Goal: Transaction & Acquisition: Purchase product/service

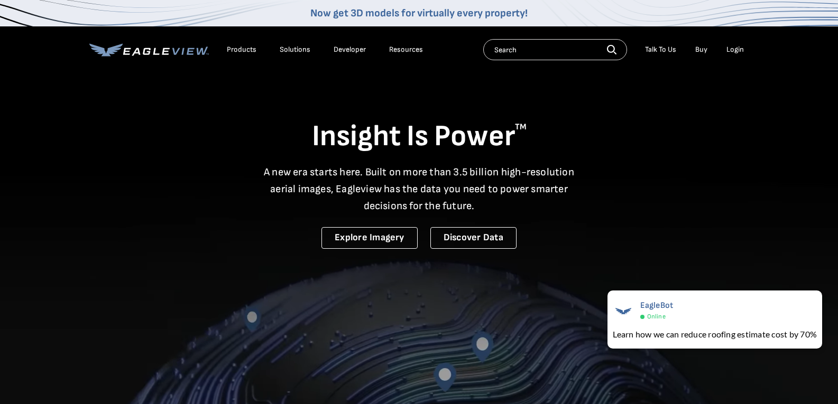
click at [738, 50] on div "Login" at bounding box center [734, 50] width 17 height 10
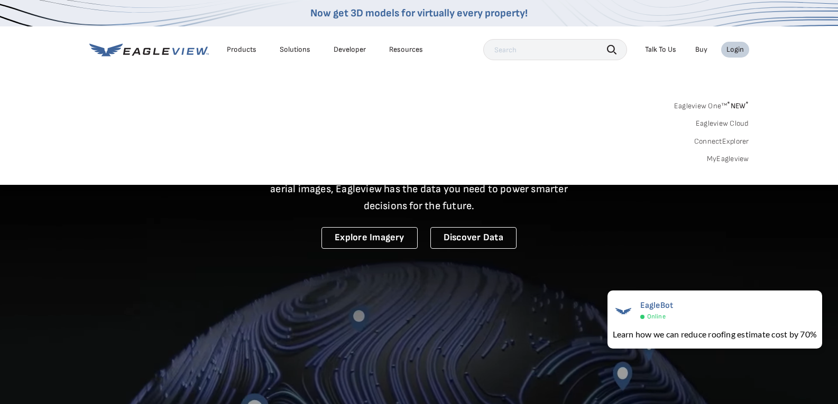
click at [736, 52] on div "Login" at bounding box center [734, 50] width 17 height 10
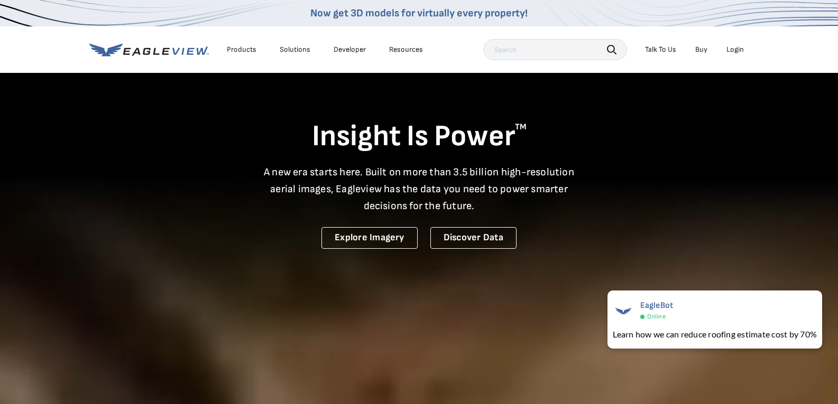
click at [730, 47] on div "Login" at bounding box center [734, 50] width 17 height 10
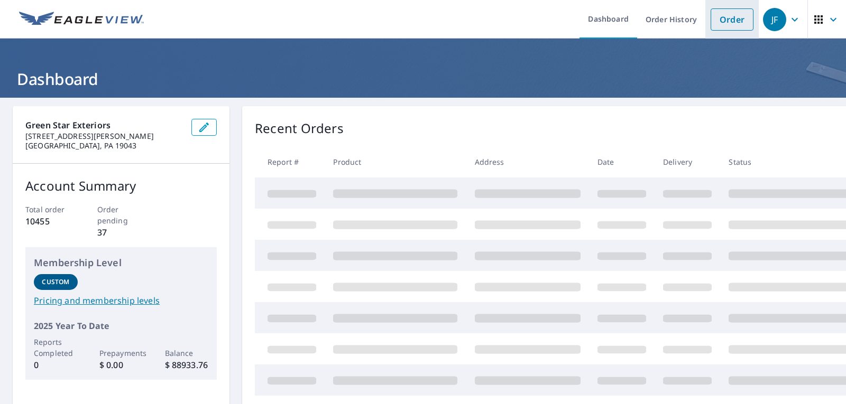
click at [730, 17] on link "Order" at bounding box center [732, 19] width 43 height 22
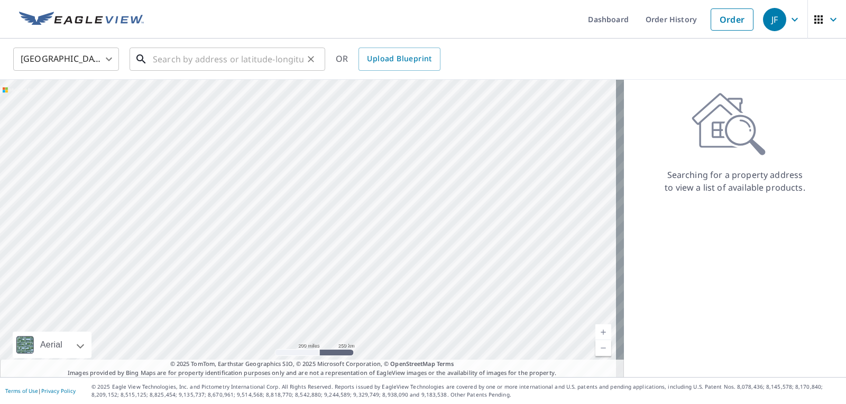
click at [263, 59] on input "text" at bounding box center [228, 59] width 151 height 30
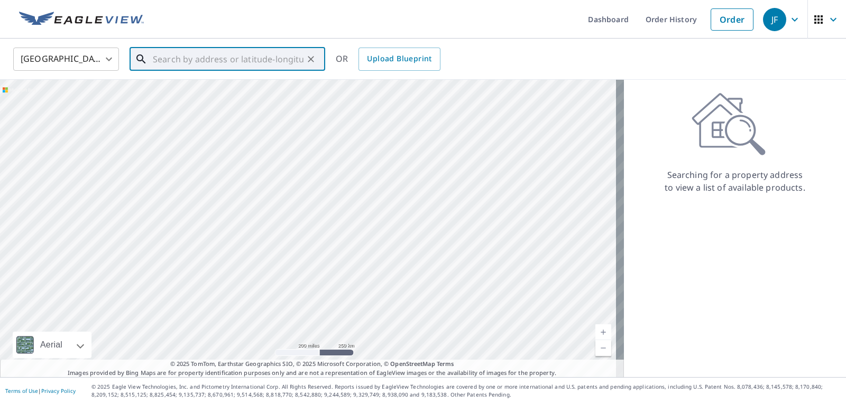
paste input "20 Mooney Ln"
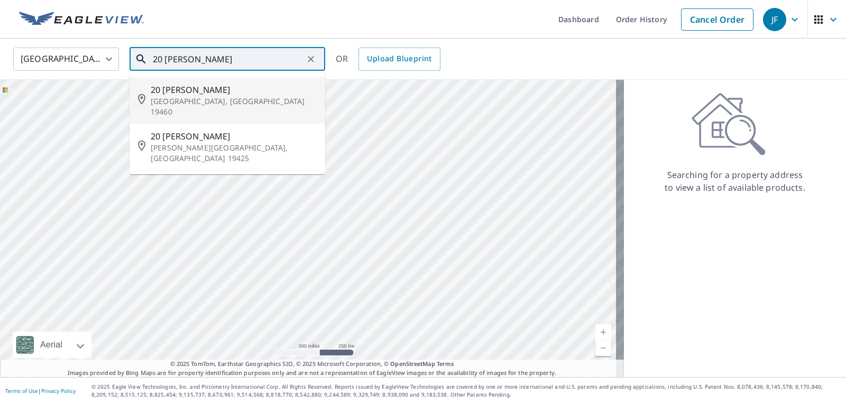
click at [239, 94] on span "20 Mooney Ln" at bounding box center [234, 90] width 166 height 13
type input "20 Mooney Ln Phoenixville, PA 19460"
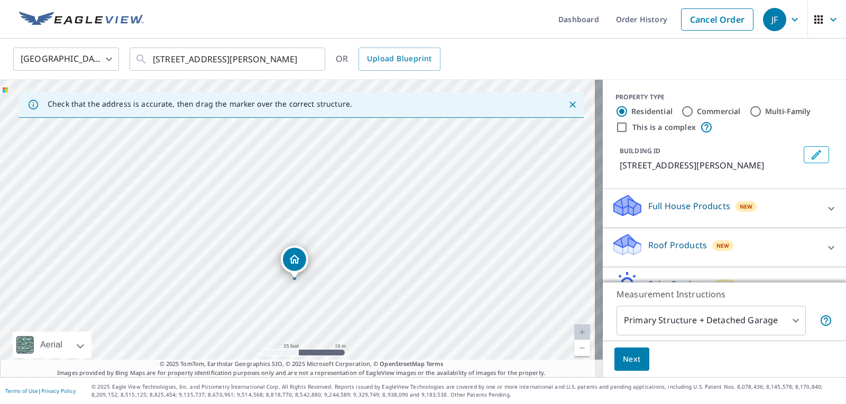
drag, startPoint x: 422, startPoint y: 208, endPoint x: 419, endPoint y: 260, distance: 51.9
click at [419, 260] on div "20 Mooney Ln Phoenixville, PA 19460" at bounding box center [301, 229] width 603 height 298
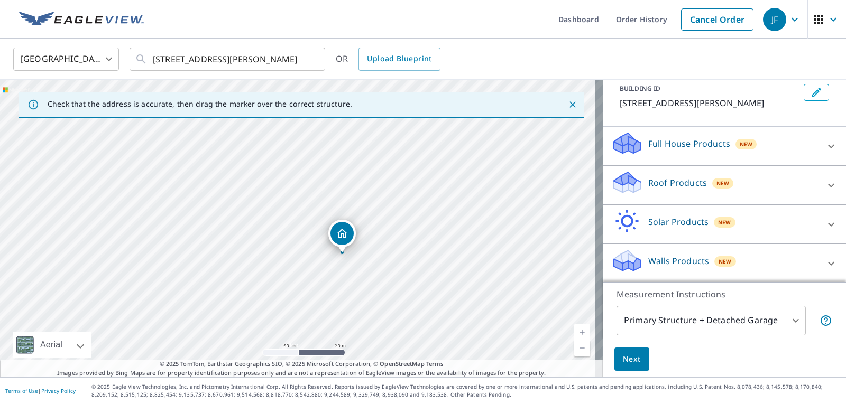
scroll to position [63, 0]
click at [675, 185] on p "Roof Products" at bounding box center [677, 182] width 59 height 13
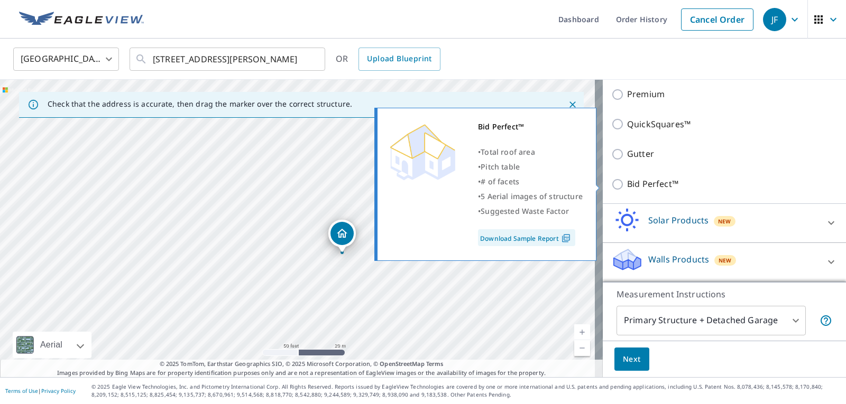
click at [627, 186] on p "Bid Perfect™" at bounding box center [652, 184] width 51 height 13
click at [619, 186] on input "Bid Perfect™" at bounding box center [619, 184] width 16 height 13
checkbox input "true"
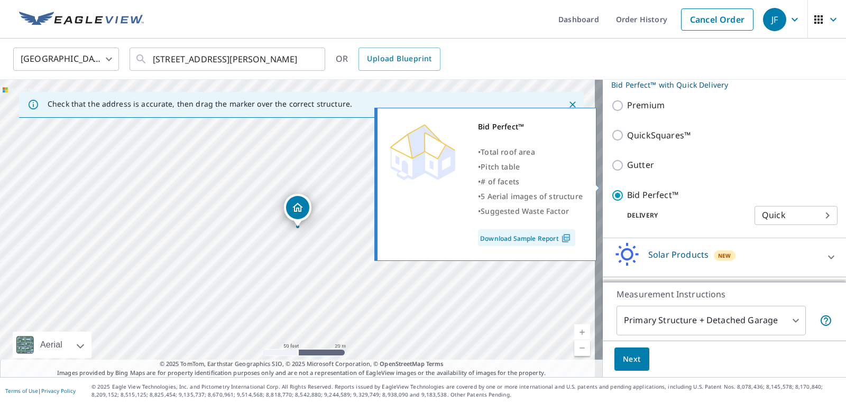
scroll to position [195, 0]
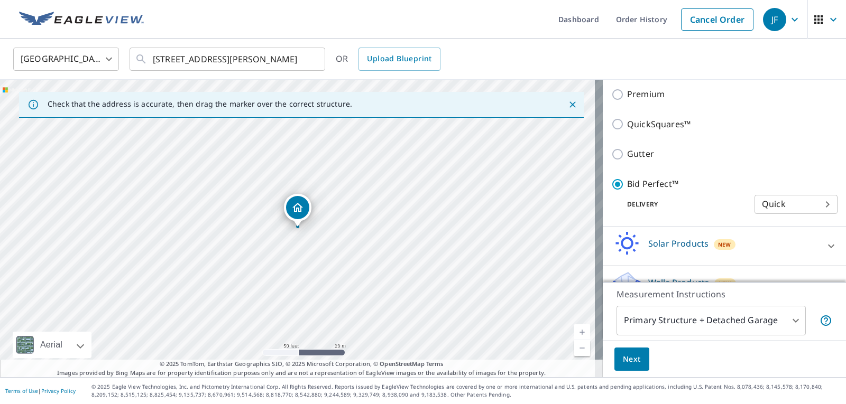
click at [660, 318] on body "JF JF Dashboard Order History Cancel Order JF United States US ​ 20 Mooney Ln P…" at bounding box center [423, 202] width 846 height 404
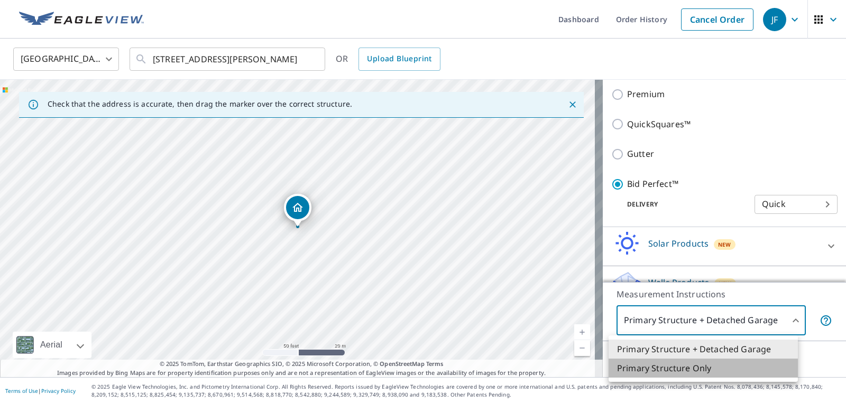
click at [664, 365] on li "Primary Structure Only" at bounding box center [703, 368] width 189 height 19
type input "2"
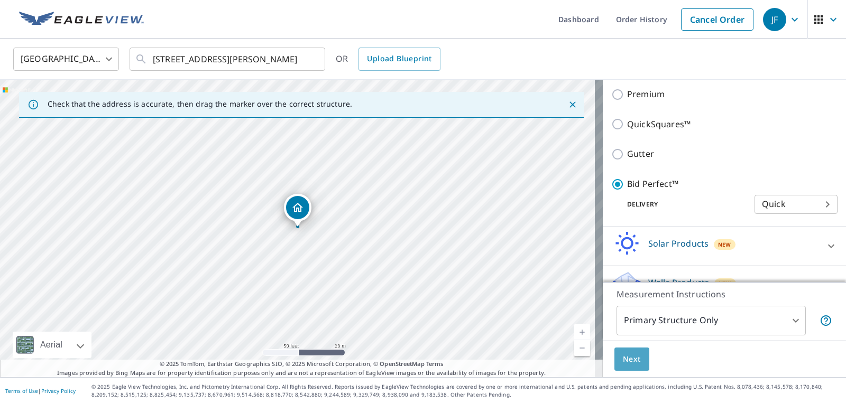
click at [623, 353] on span "Next" at bounding box center [632, 359] width 18 height 13
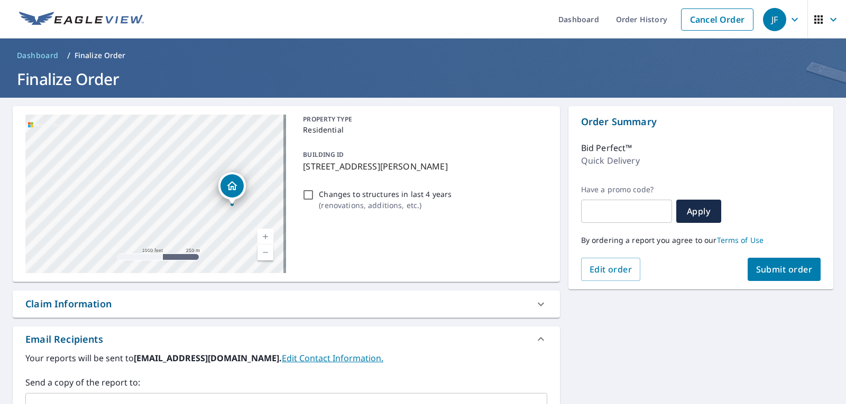
click at [772, 281] on div "Order Summary Bid Perfect™ Quick Delivery Have a promo code? ​ Apply By orderin…" at bounding box center [700, 197] width 265 height 183
click at [775, 269] on span "Submit order" at bounding box center [784, 270] width 57 height 12
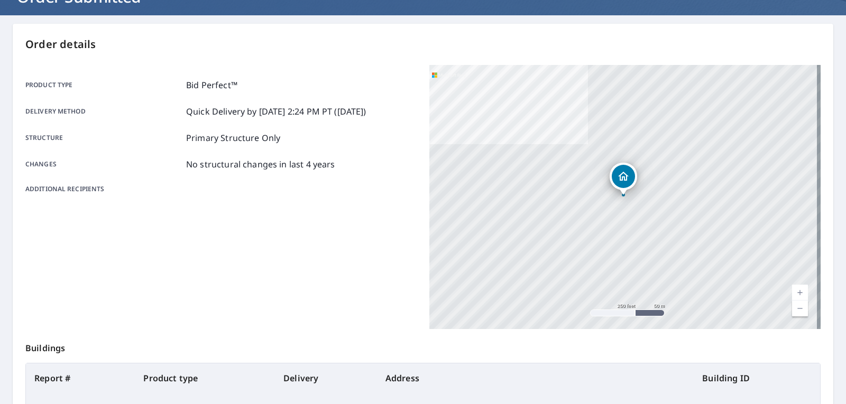
scroll to position [218, 0]
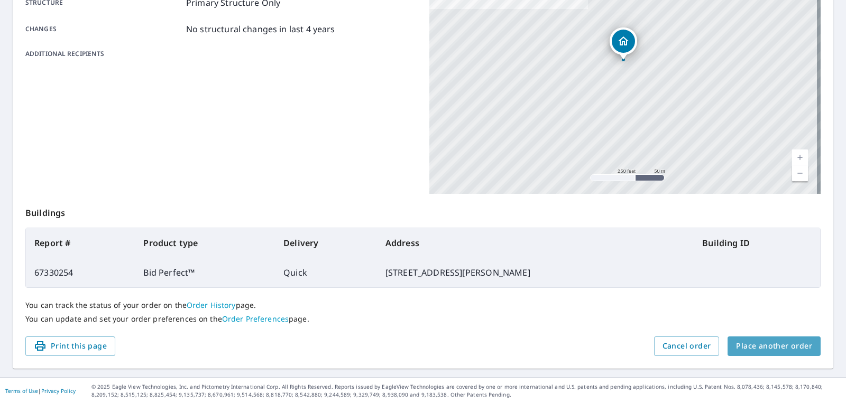
click at [783, 348] on span "Place another order" at bounding box center [774, 346] width 76 height 13
